Goal: Task Accomplishment & Management: Manage account settings

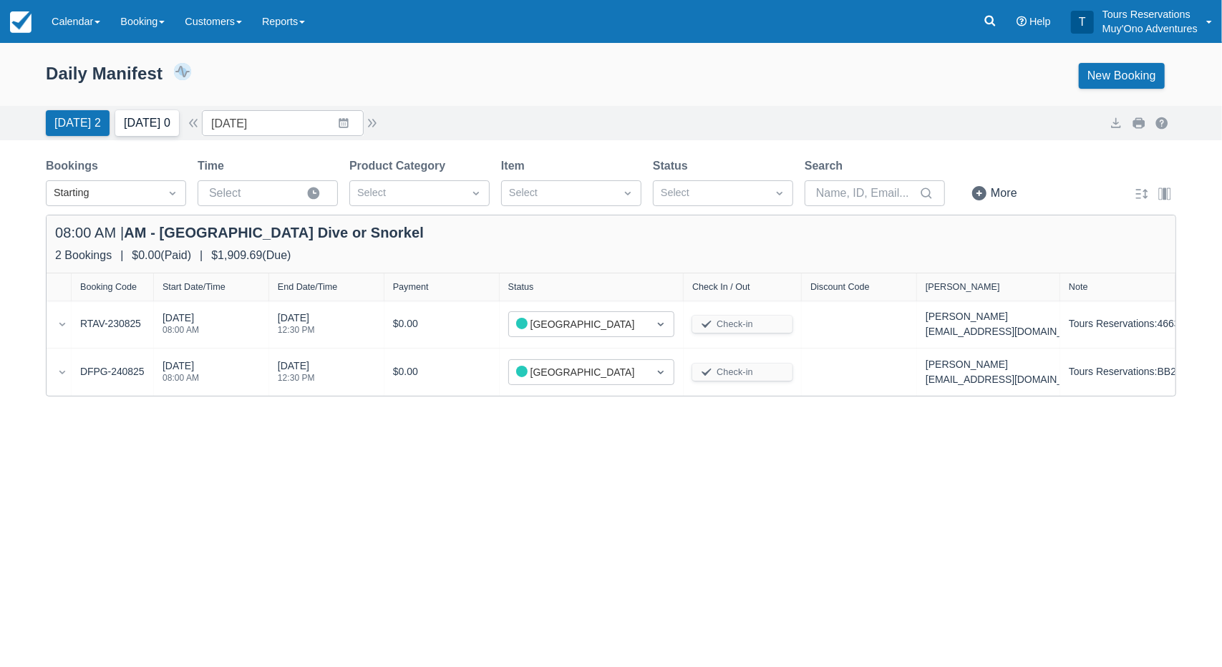
click at [156, 125] on button "[DATE] 0" at bounding box center [147, 123] width 64 height 26
type input "[DATE]"
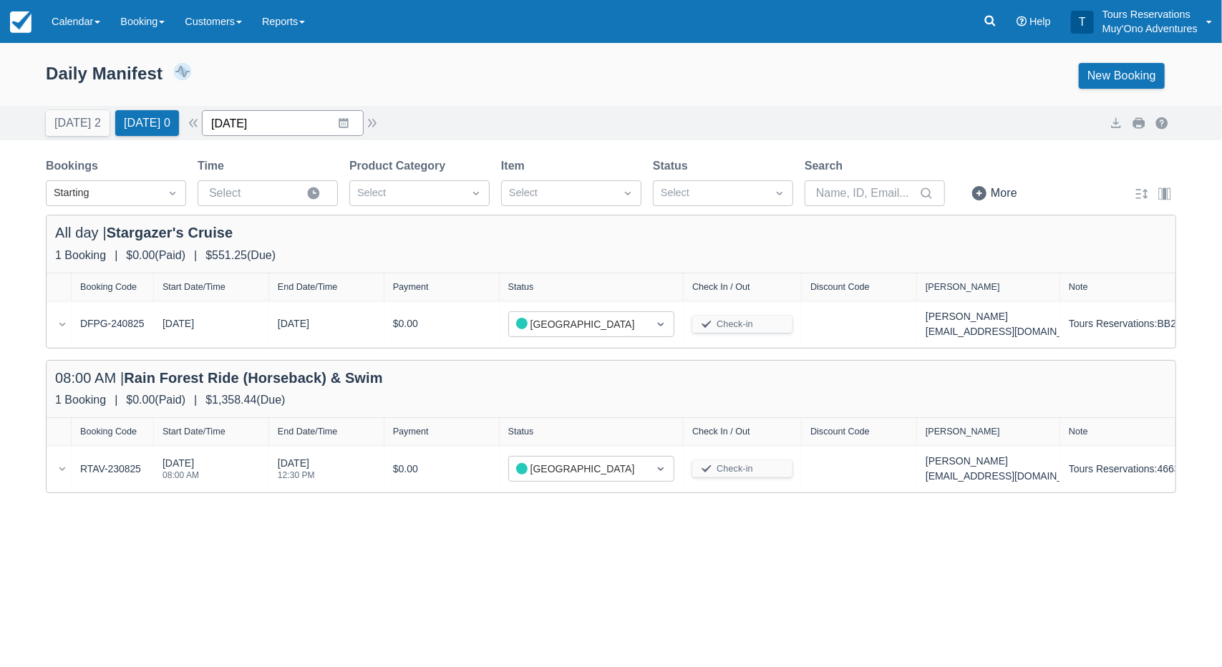
click at [223, 133] on input "[DATE]" at bounding box center [283, 123] width 162 height 26
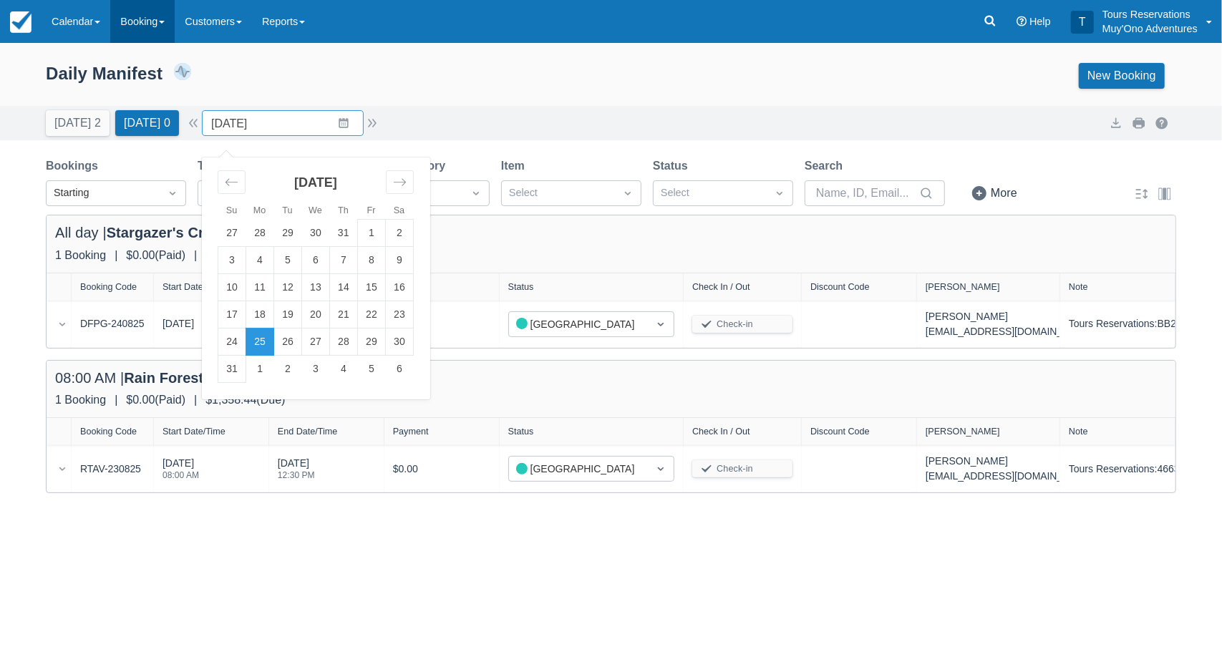
drag, startPoint x: 240, startPoint y: 82, endPoint x: 130, endPoint y: 14, distance: 129.3
click at [242, 80] on div "Daily Manifest 2 Bookings $1,909.69 Booking Revenue View Revenue Report New Boo…" at bounding box center [611, 76] width 1130 height 26
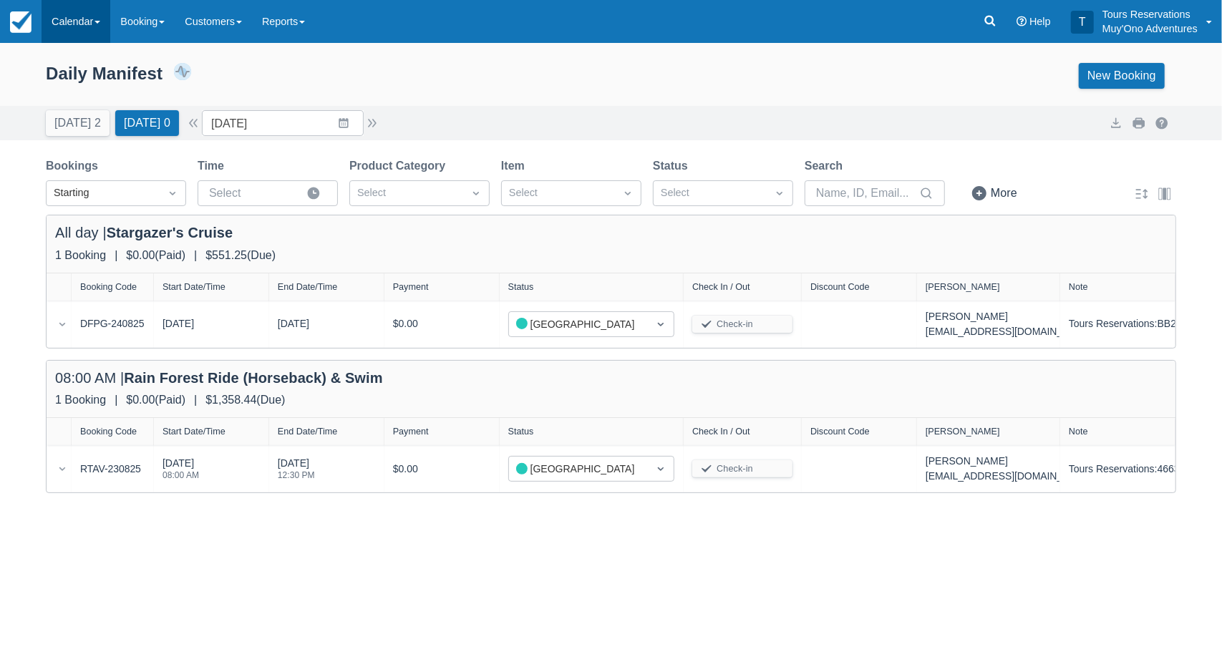
click at [94, 8] on link "Calendar" at bounding box center [76, 21] width 69 height 43
click at [100, 135] on link "Inventory" at bounding box center [98, 122] width 113 height 30
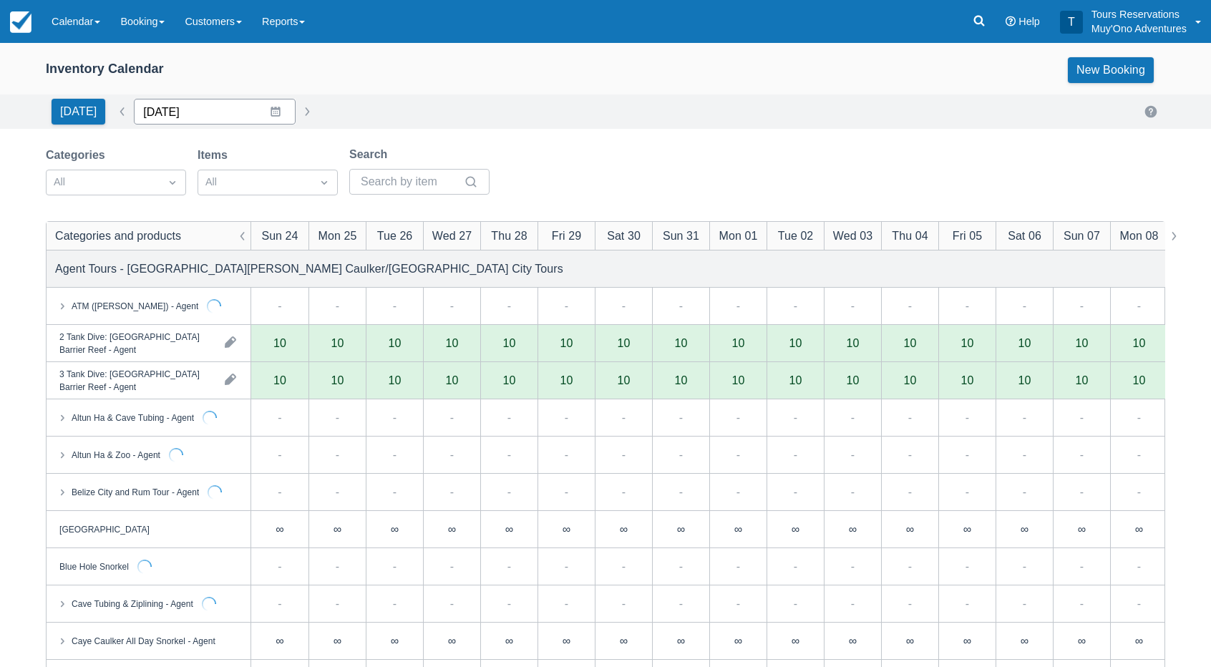
click at [224, 107] on input "[DATE]" at bounding box center [215, 112] width 162 height 26
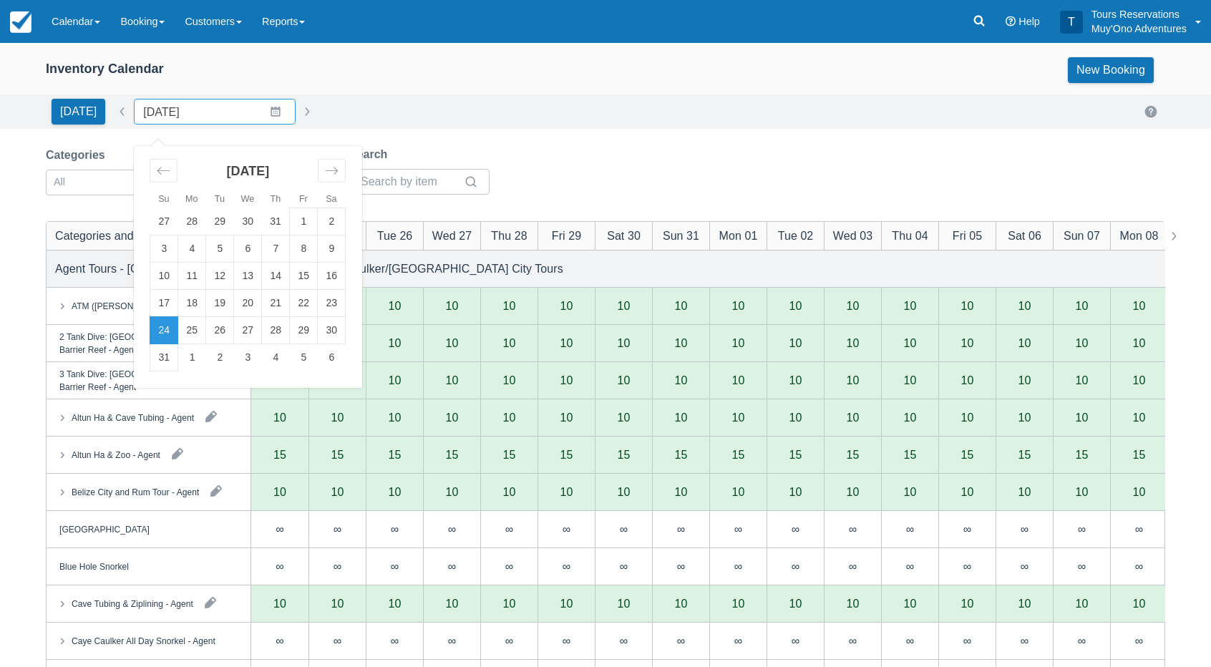
drag, startPoint x: 193, startPoint y: 361, endPoint x: 261, endPoint y: 300, distance: 91.2
click at [194, 361] on td "1" at bounding box center [192, 357] width 28 height 27
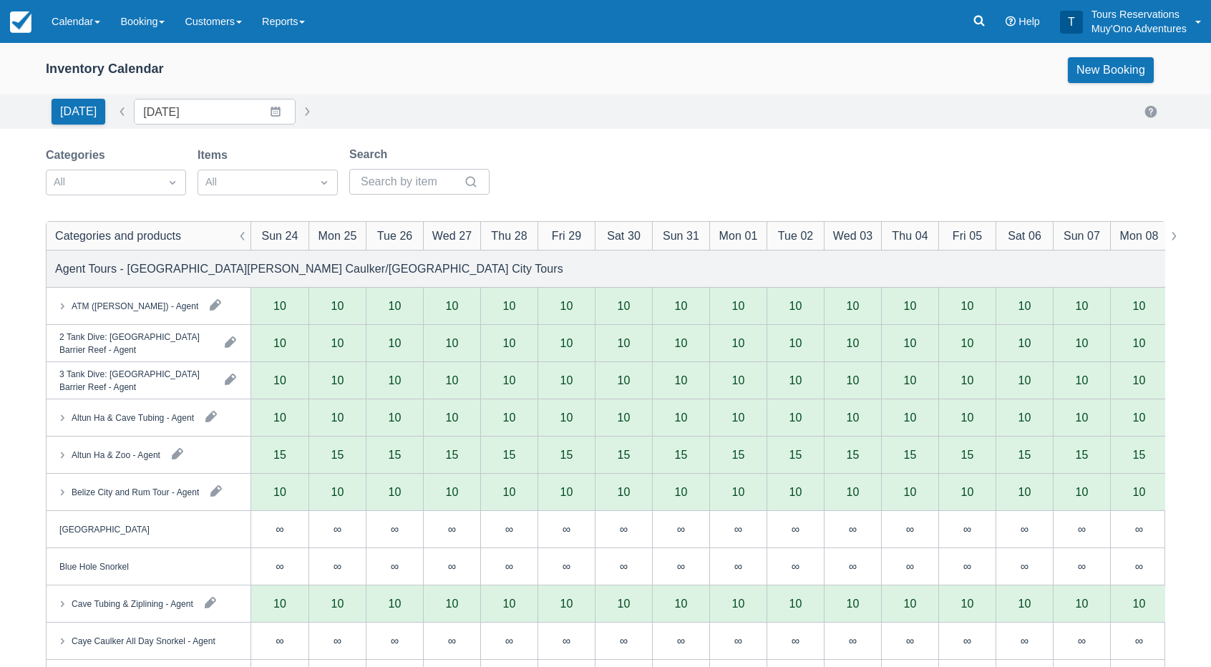
click at [153, 182] on div "All" at bounding box center [103, 182] width 113 height 23
type input "09/01/25"
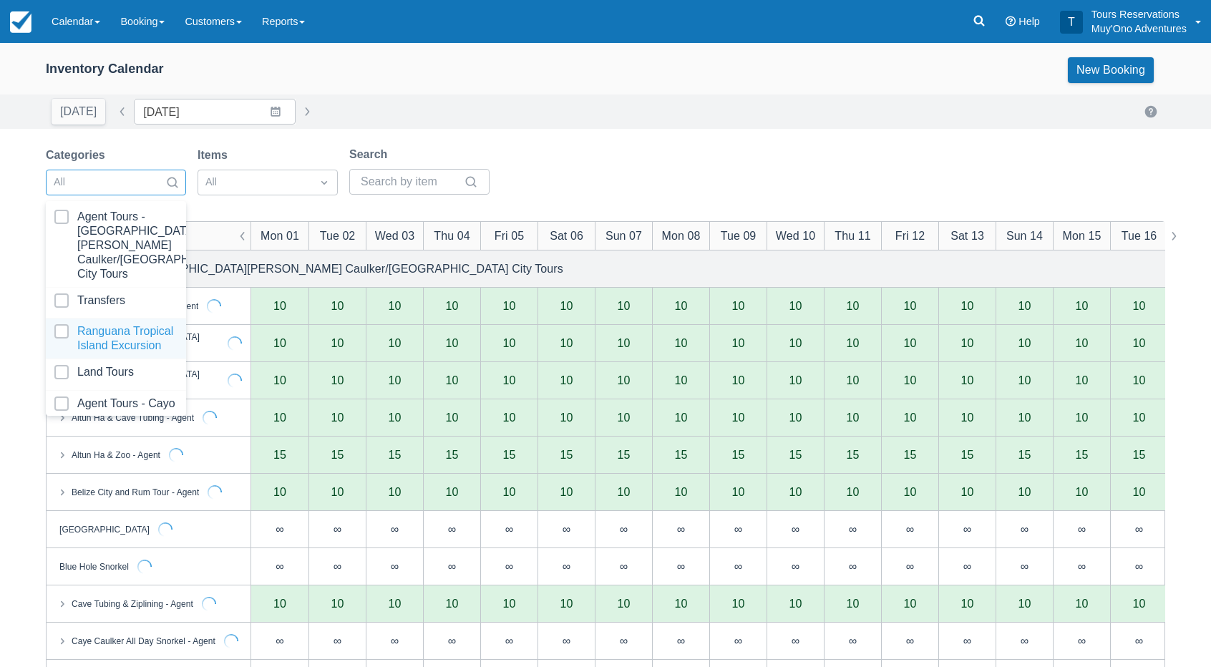
scroll to position [142, 0]
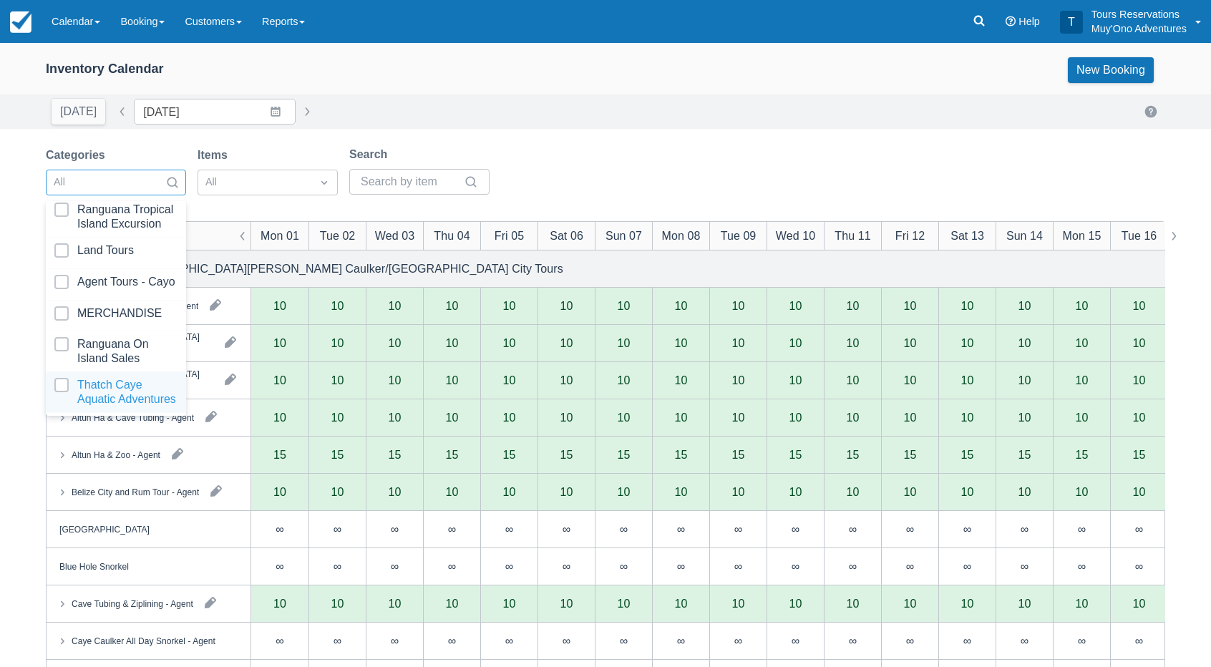
click at [125, 390] on div at bounding box center [115, 392] width 123 height 29
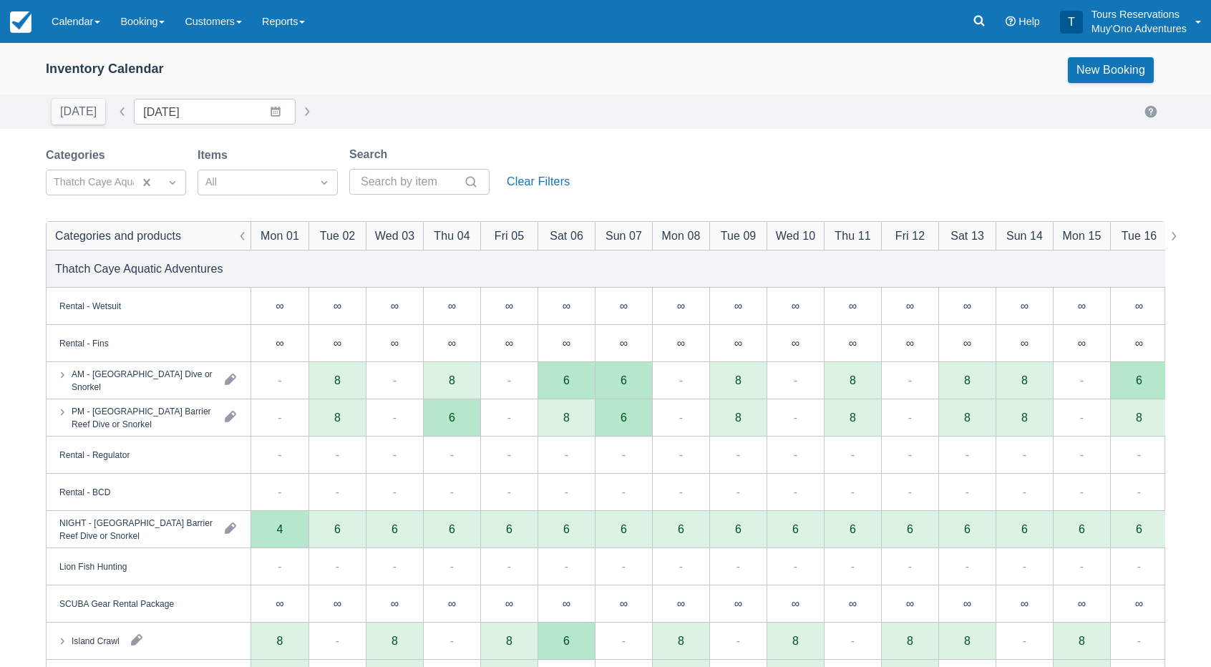
click at [580, 145] on div "Inventory Calendar New Booking Today Date 09/01/25 Navigate forward to interact…" at bounding box center [605, 459] width 1211 height 832
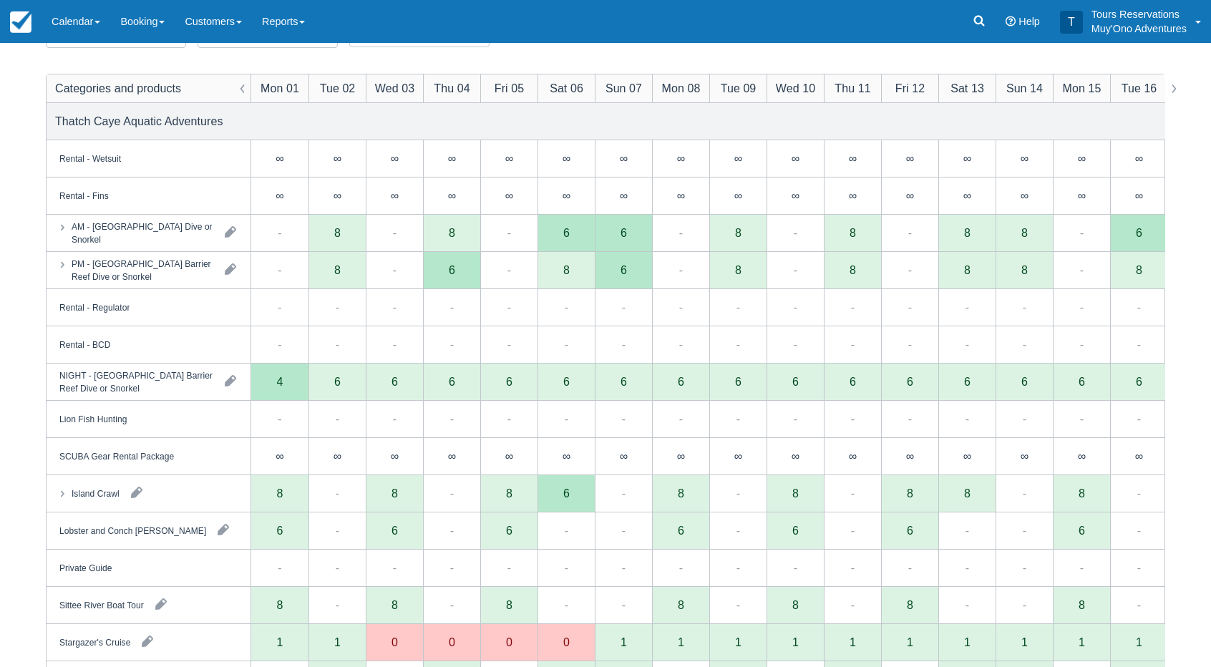
scroll to position [221, 0]
